Goal: Task Accomplishment & Management: Use online tool/utility

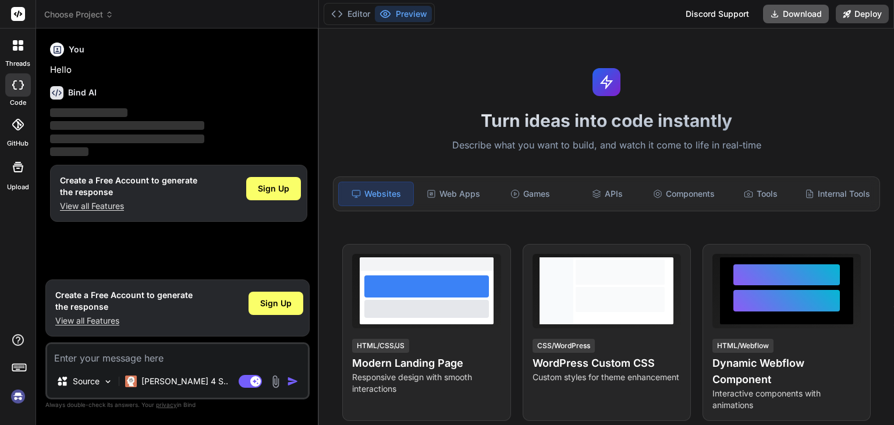
click at [817, 8] on button "Download" at bounding box center [796, 14] width 66 height 19
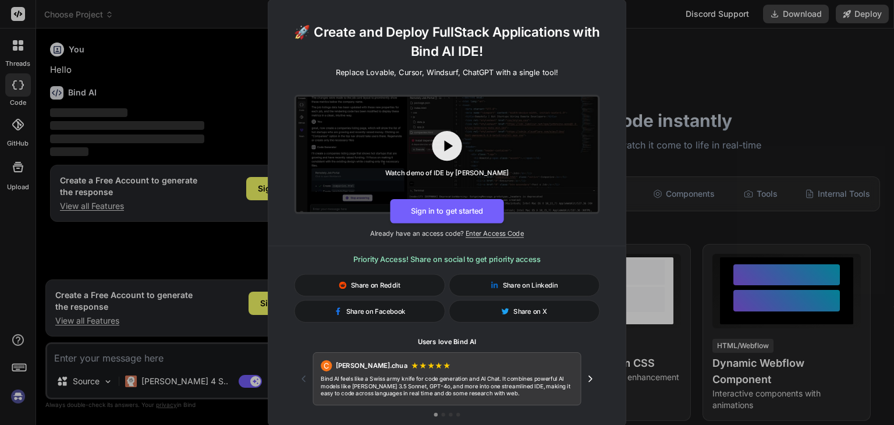
type textarea "x"
drag, startPoint x: 547, startPoint y: 370, endPoint x: 325, endPoint y: 359, distance: 222.6
click at [325, 360] on div "[PERSON_NAME].chua ★ ★ ★ ★ ★" at bounding box center [447, 365] width 253 height 11
click at [587, 379] on icon "Next testimonial" at bounding box center [590, 378] width 11 height 11
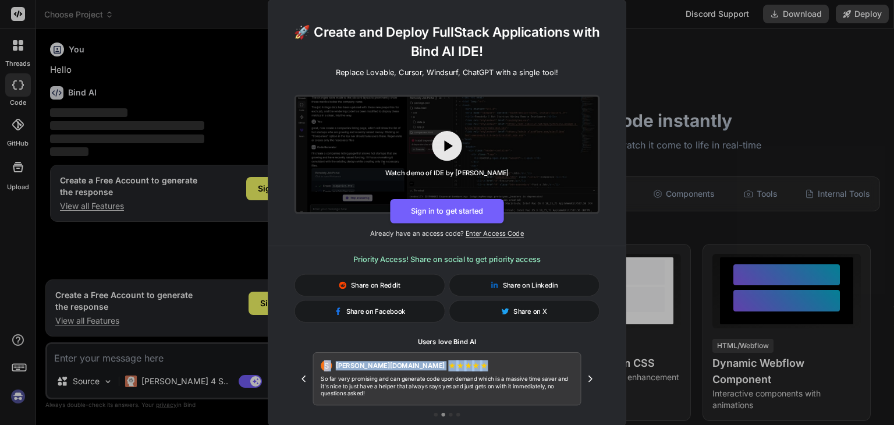
click at [589, 379] on icon "Next testimonial" at bounding box center [590, 378] width 11 height 11
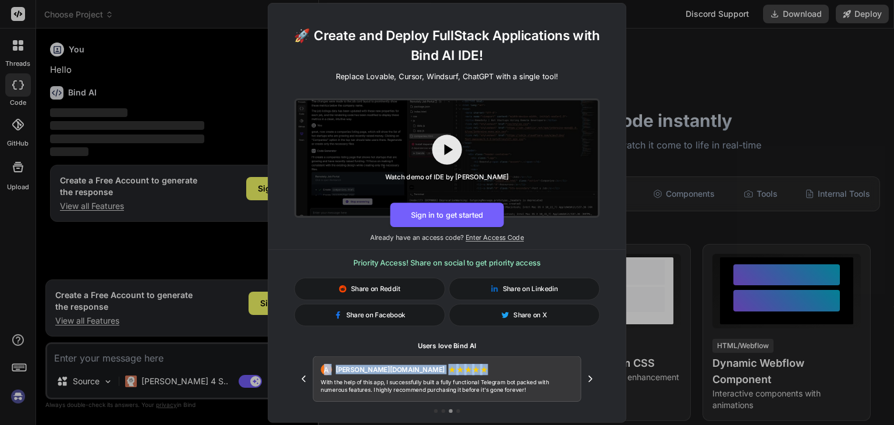
click at [589, 379] on icon "Next testimonial" at bounding box center [590, 378] width 11 height 11
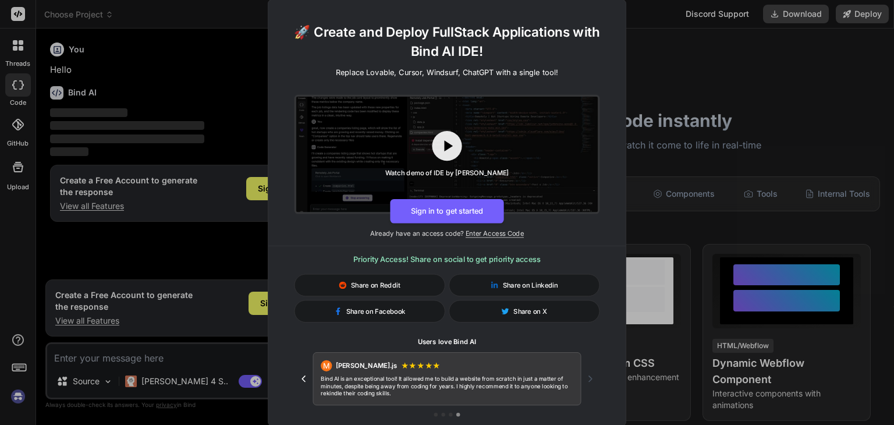
click at [604, 345] on div "Priority Access! Share on social to get priority access Share on Reddit Share o…" at bounding box center [446, 334] width 357 height 163
click at [484, 213] on button "Sign in to get started" at bounding box center [447, 211] width 114 height 24
